Goal: Task Accomplishment & Management: Manage account settings

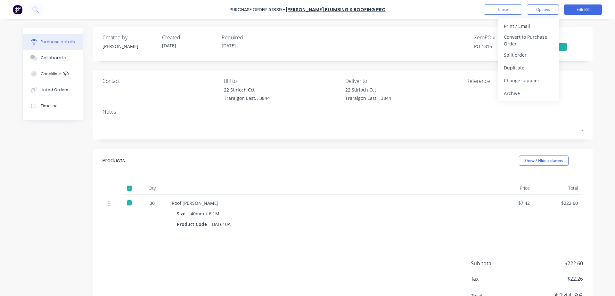
click at [389, 196] on div "Roof [PERSON_NAME] Size 40mm x 6.1M Product Code BAT610A" at bounding box center [326, 215] width 320 height 40
click at [505, 8] on button "Close" at bounding box center [502, 9] width 38 height 10
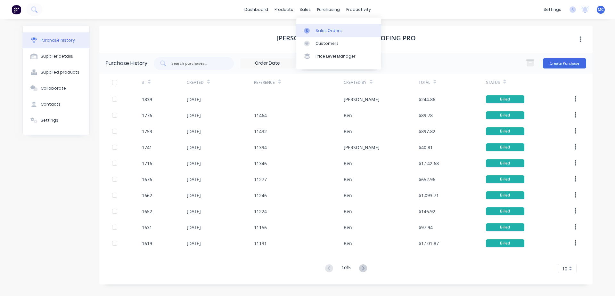
click at [312, 31] on div at bounding box center [309, 31] width 10 height 6
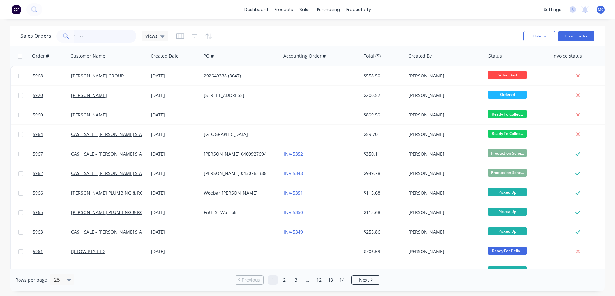
click at [100, 36] on input "text" at bounding box center [105, 36] width 62 height 13
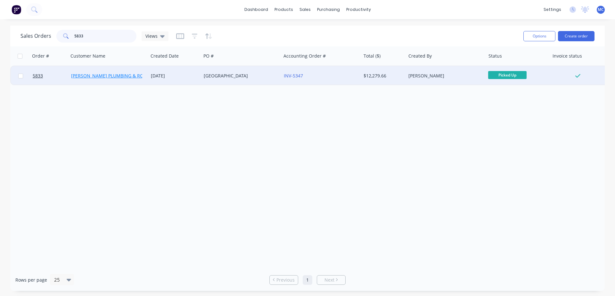
type input "5833"
click at [101, 75] on link "[PERSON_NAME] PLUMBING & ROOFING PRO PTY LTD" at bounding box center [128, 76] width 115 height 6
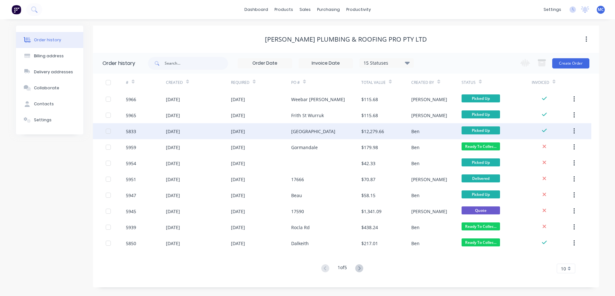
click at [313, 131] on div "[GEOGRAPHIC_DATA]" at bounding box center [313, 131] width 44 height 7
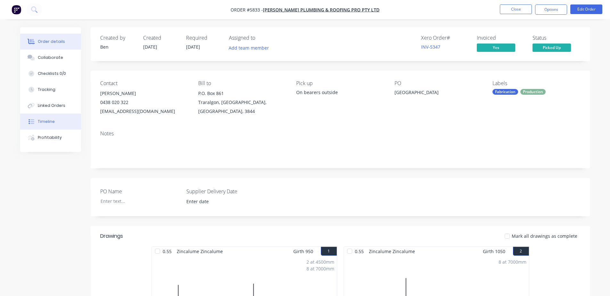
click at [59, 125] on button "Timeline" at bounding box center [50, 122] width 61 height 16
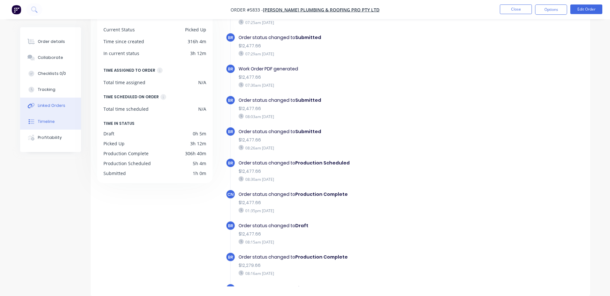
click at [43, 103] on div "Linked Orders" at bounding box center [52, 106] width 28 height 6
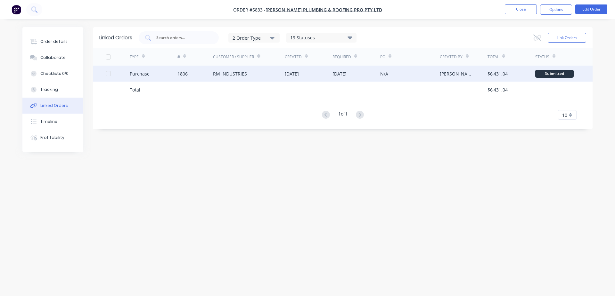
click at [346, 74] on div "[DATE]" at bounding box center [339, 73] width 14 height 7
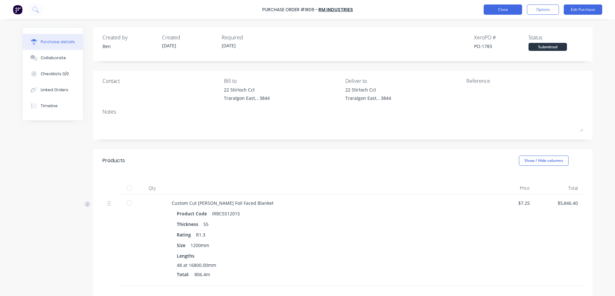
click at [500, 9] on button "Close" at bounding box center [502, 9] width 38 height 10
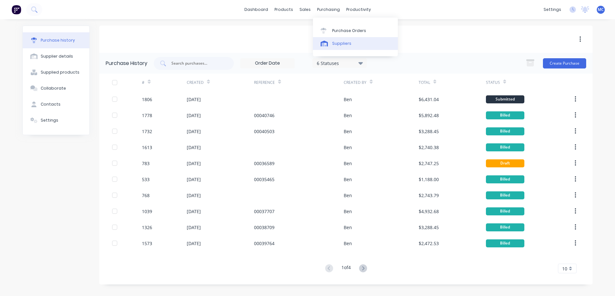
click at [342, 39] on link "Suppliers" at bounding box center [355, 43] width 85 height 13
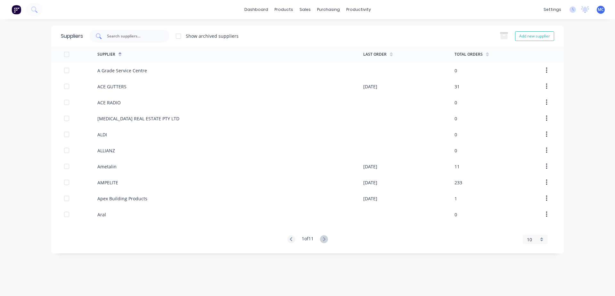
click at [157, 36] on input "text" at bounding box center [132, 36] width 53 height 6
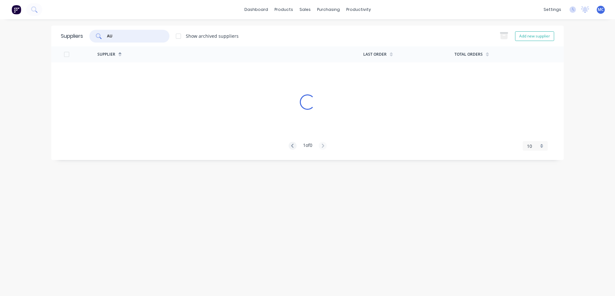
type input "A"
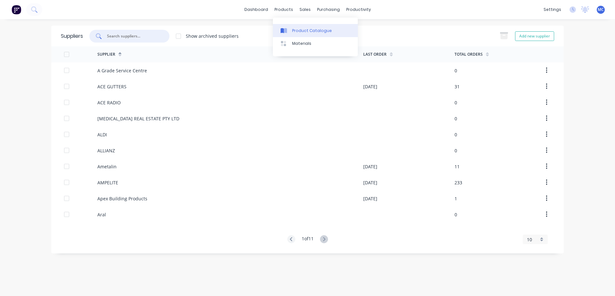
click at [295, 28] on div "Product Catalogue" at bounding box center [312, 31] width 40 height 6
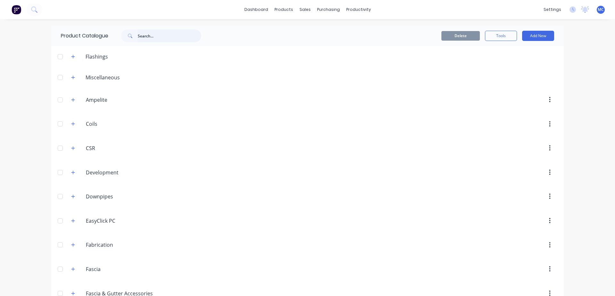
click at [159, 36] on input "text" at bounding box center [169, 35] width 63 height 13
type input "W"
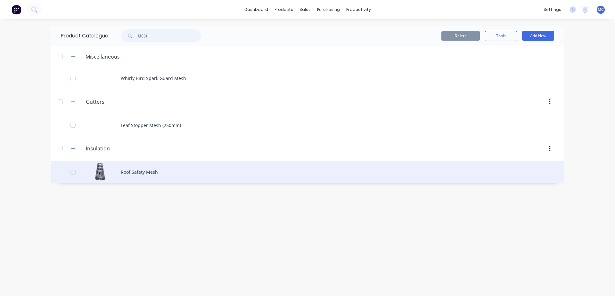
type input "MESH"
click at [150, 175] on div "Roof Safety Mesh" at bounding box center [307, 172] width 512 height 23
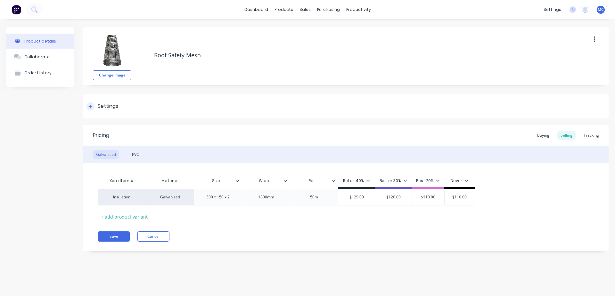
click at [90, 106] on icon at bounding box center [91, 107] width 4 height 4
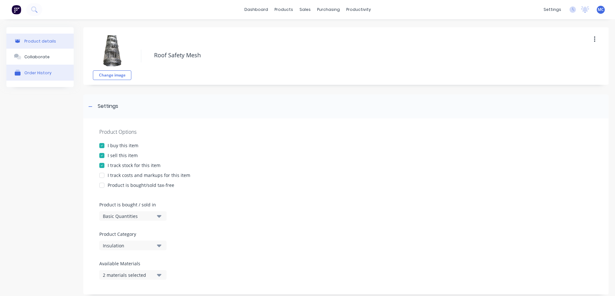
click at [41, 74] on div "Order History" at bounding box center [37, 72] width 27 height 5
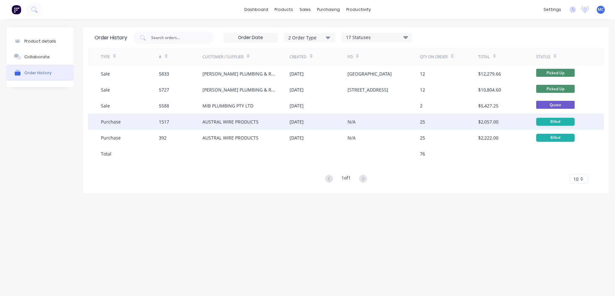
click at [240, 119] on div "AUSTRAL WIRE PRODUCTS" at bounding box center [230, 121] width 56 height 7
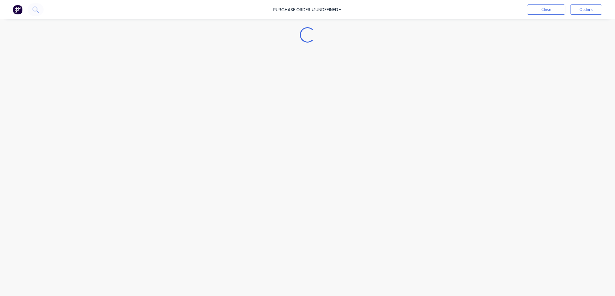
type textarea "x"
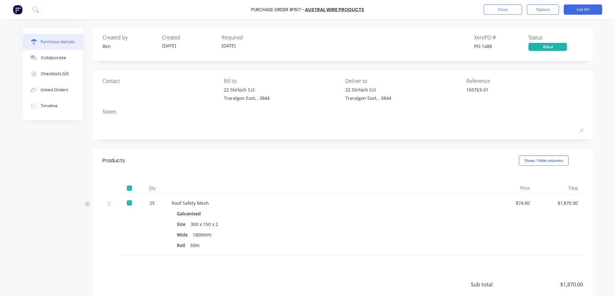
click at [498, 15] on div "Purchase Order #1517 - AUSTRAL WIRE PRODUCTS Close Options Edit Bill" at bounding box center [307, 9] width 615 height 19
click at [498, 9] on button "Close" at bounding box center [502, 9] width 38 height 10
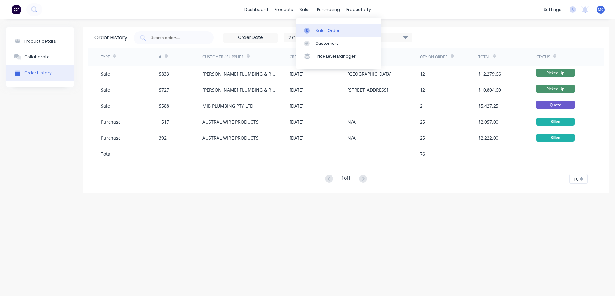
click at [317, 33] on div "Sales Orders" at bounding box center [328, 31] width 26 height 6
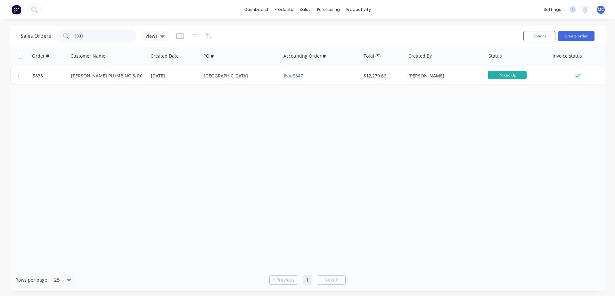
drag, startPoint x: 102, startPoint y: 36, endPoint x: 52, endPoint y: 44, distance: 50.7
click at [53, 42] on div "Sales Orders 5833 Views" at bounding box center [94, 36] width 148 height 13
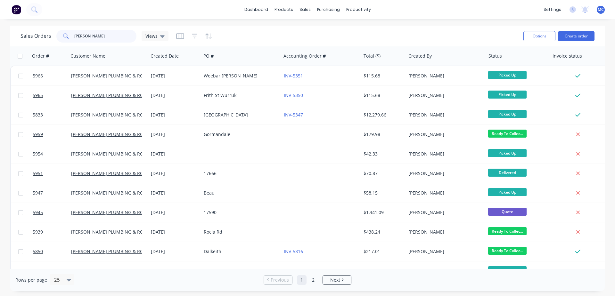
type input "[PERSON_NAME]"
click at [338, 28] on div "Purchase Orders" at bounding box center [349, 31] width 34 height 6
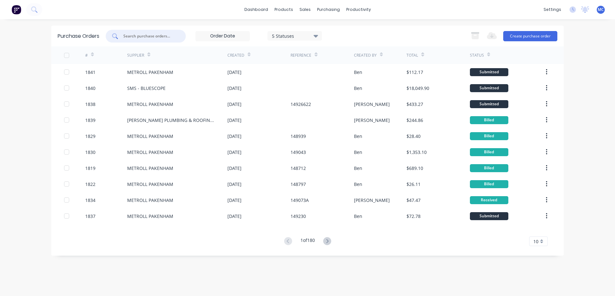
click at [156, 37] on input "text" at bounding box center [149, 36] width 53 height 6
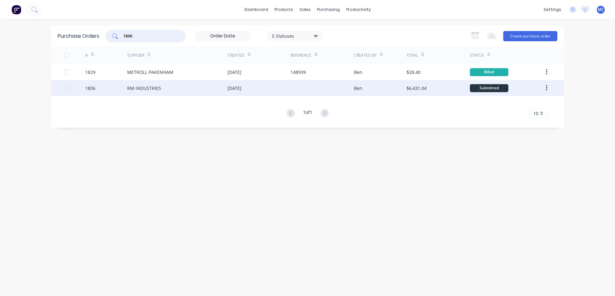
type input "1806"
click at [158, 90] on div "RM INDUSTRIES" at bounding box center [144, 88] width 34 height 7
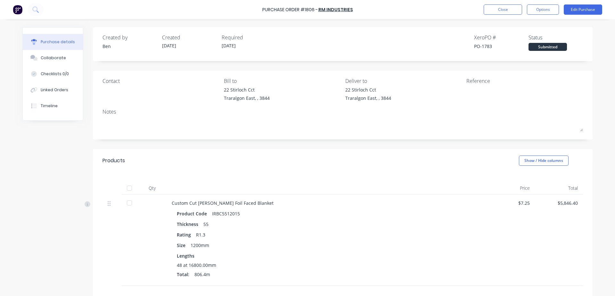
click at [127, 188] on div at bounding box center [129, 188] width 13 height 13
click at [573, 203] on div "$5,846.40" at bounding box center [559, 203] width 38 height 7
click at [588, 5] on button "Edit Purchase" at bounding box center [582, 9] width 38 height 10
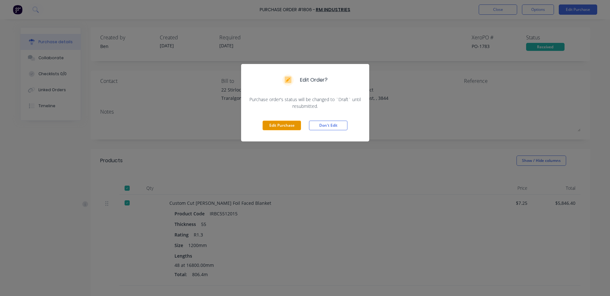
click at [274, 127] on button "Edit Purchase" at bounding box center [282, 126] width 38 height 10
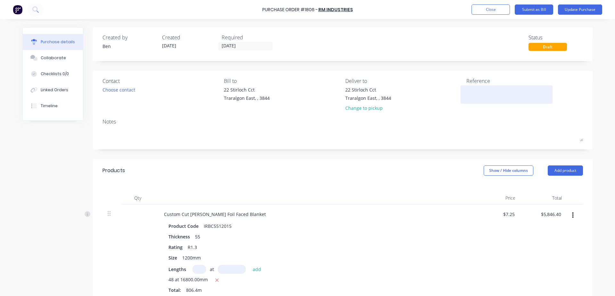
click at [481, 93] on textarea at bounding box center [506, 93] width 80 height 14
type textarea "0004093"
type textarea "x"
type textarea "000409"
type textarea "x"
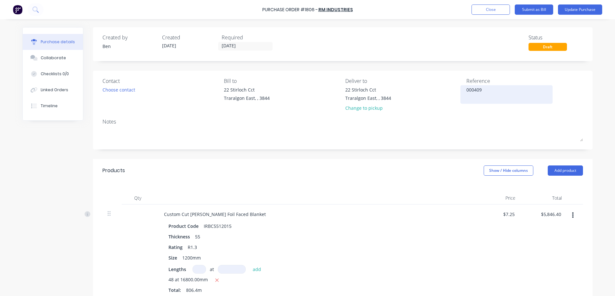
type textarea "0004093"
type textarea "x"
type textarea "00040935"
type textarea "x"
type textarea "00040935"
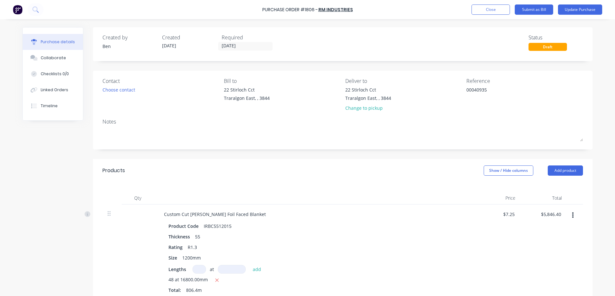
click at [505, 239] on div "$7.25 $7.25" at bounding box center [497, 253] width 46 height 97
type textarea "x"
type input "5846.40"
click at [559, 214] on input "5846.40" at bounding box center [550, 214] width 23 height 9
type textarea "x"
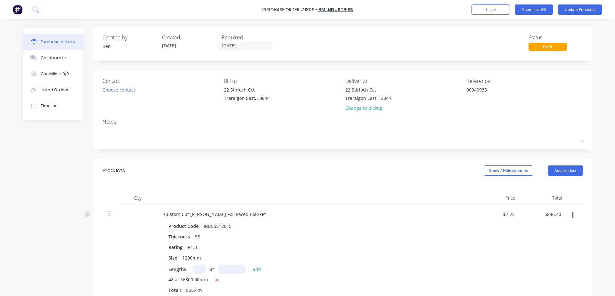
drag, startPoint x: 559, startPoint y: 214, endPoint x: 479, endPoint y: 220, distance: 80.2
click at [480, 219] on div "Custom Cut [PERSON_NAME] Foil Faced Blanket Product Code IRBC5512015 Thickness …" at bounding box center [342, 253] width 480 height 97
type input "5356.80"
type textarea "x"
type input "$6.6429"
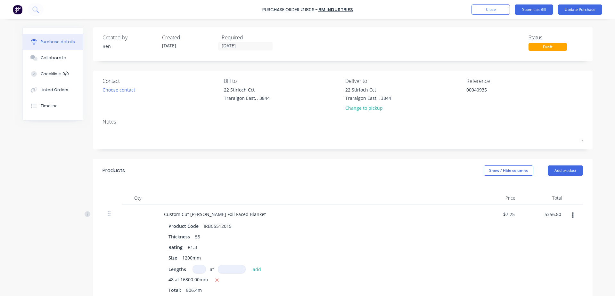
type input "$5,356.80"
click at [593, 12] on button "Update Purchase" at bounding box center [580, 9] width 44 height 10
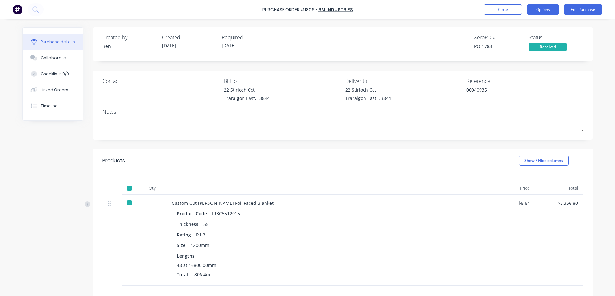
click at [539, 6] on button "Options" at bounding box center [543, 9] width 32 height 10
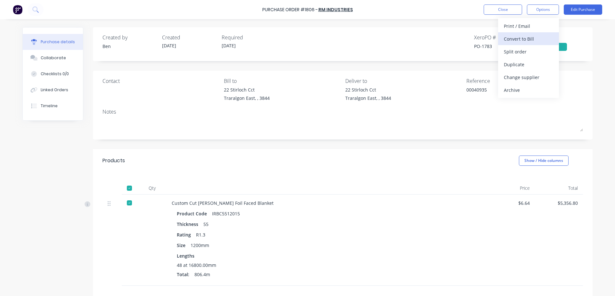
click at [529, 40] on div "Convert to Bill" at bounding box center [528, 38] width 49 height 9
type textarea "x"
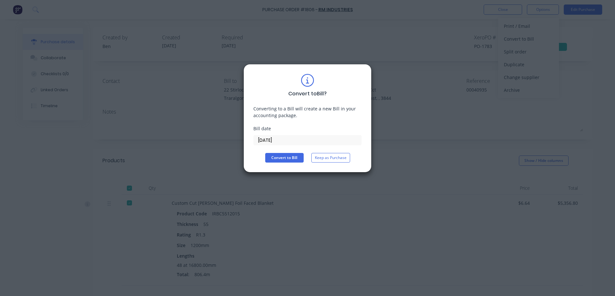
click at [317, 138] on input "[DATE]" at bounding box center [308, 140] width 108 height 10
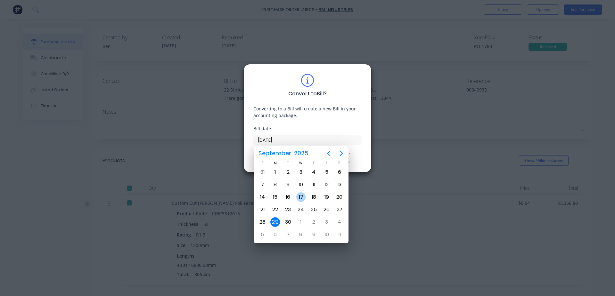
click at [300, 195] on div "17" at bounding box center [301, 197] width 10 height 10
type input "[DATE]"
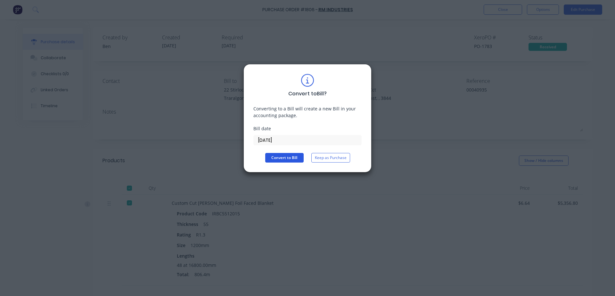
click at [281, 159] on button "Convert to Bill" at bounding box center [284, 158] width 38 height 10
type textarea "x"
